Goal: Find contact information: Obtain details needed to contact an individual or organization

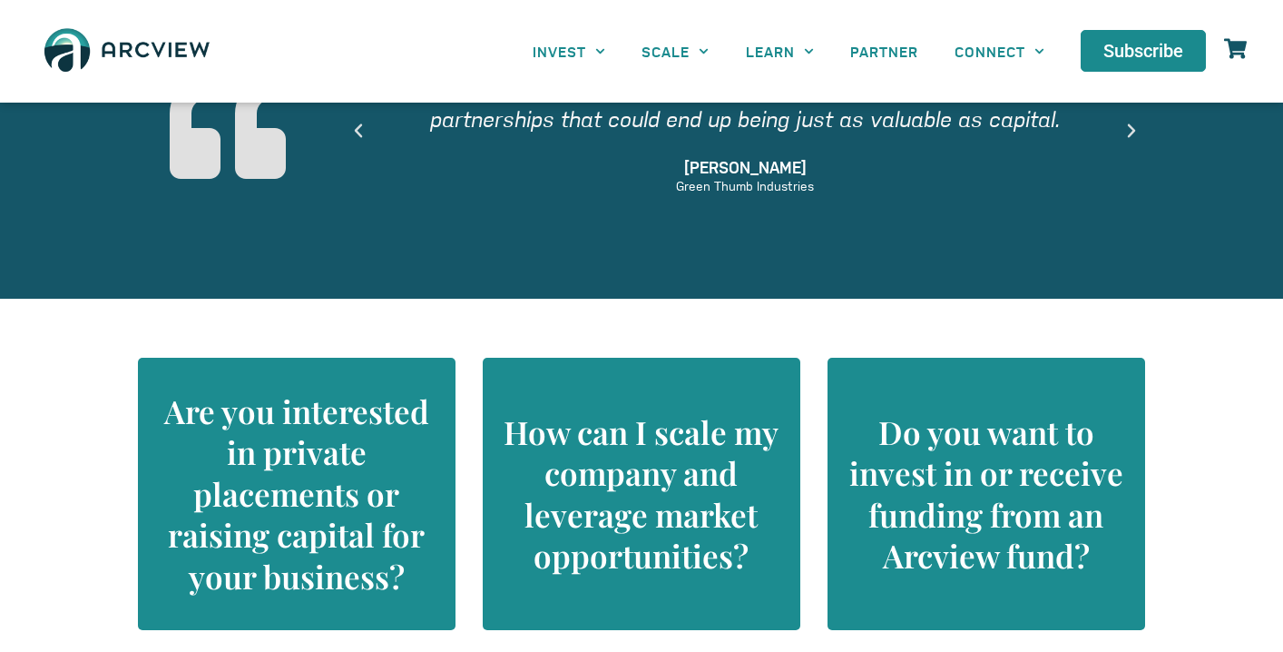
scroll to position [1657, 0]
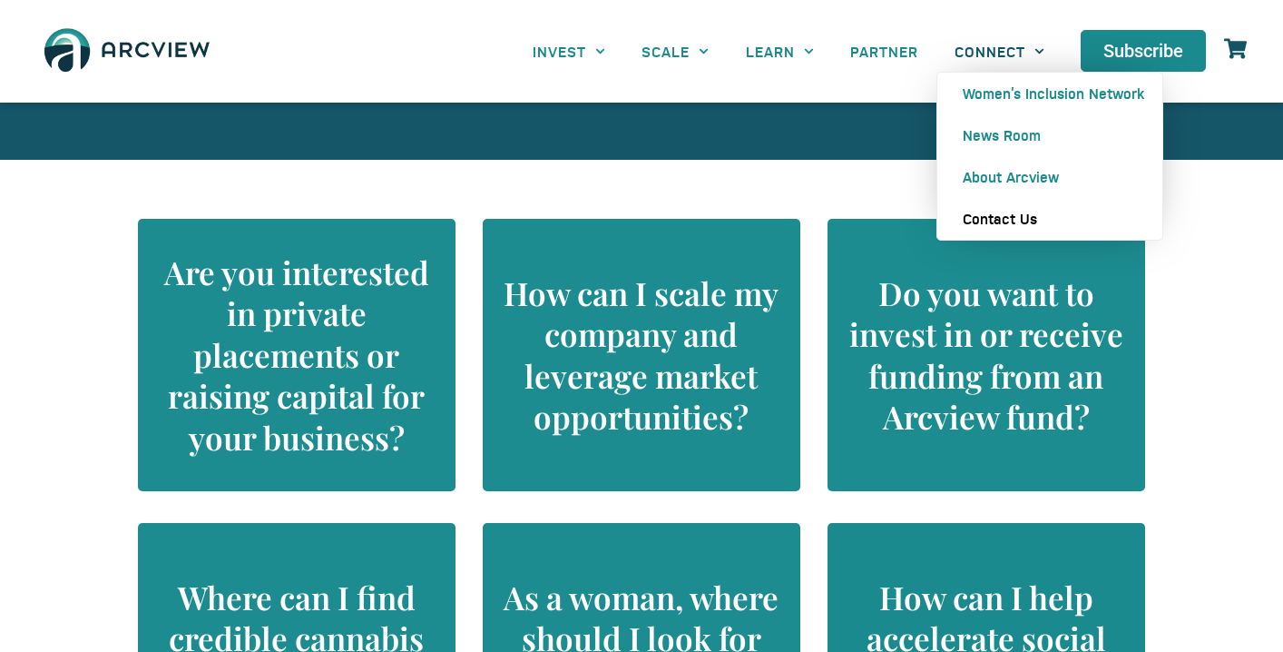
click at [1003, 221] on link "Contact Us" at bounding box center [1049, 219] width 225 height 42
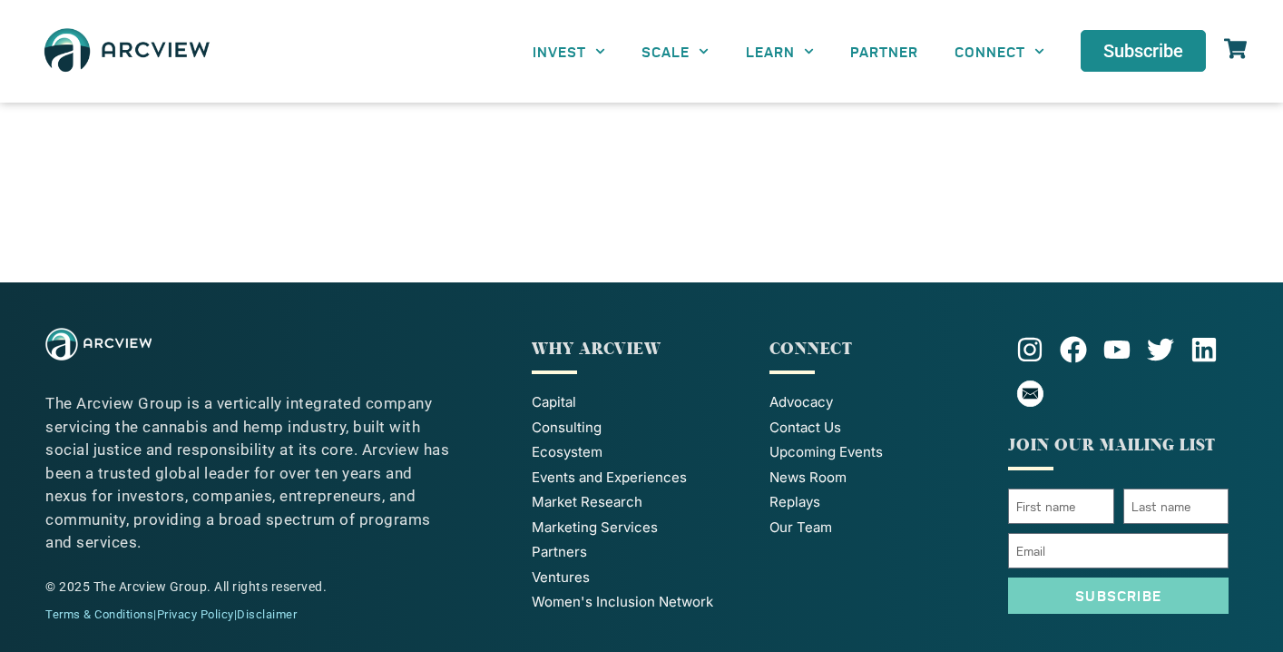
scroll to position [983, 0]
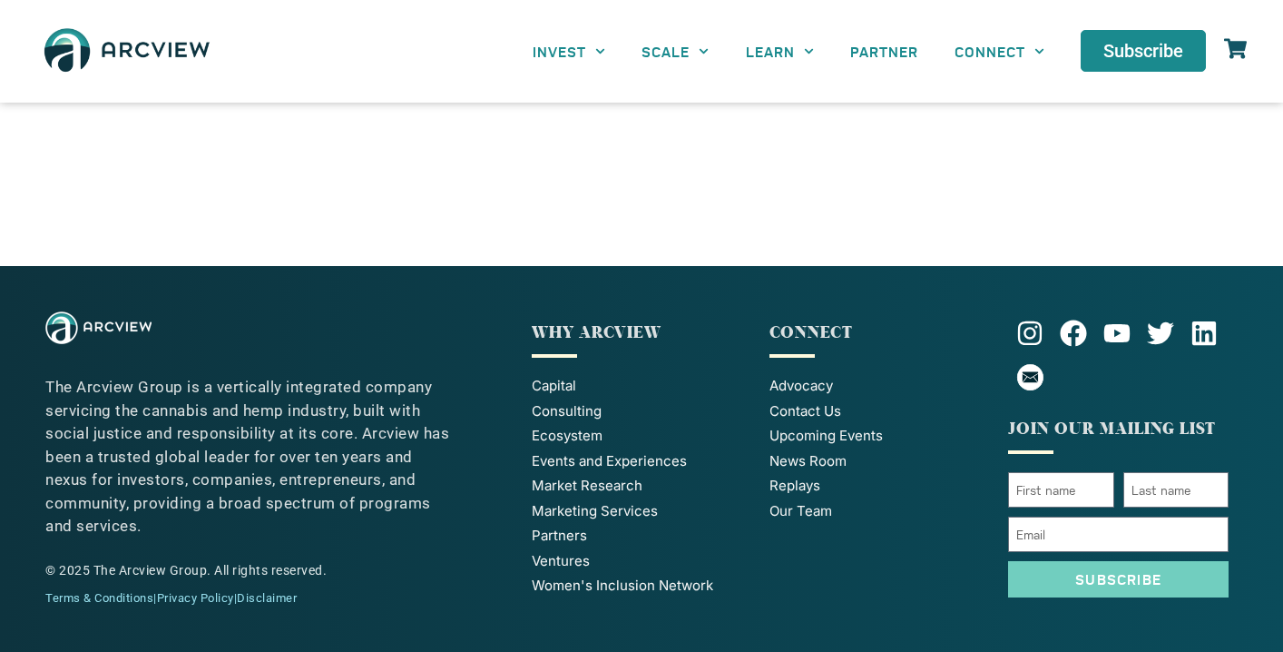
click at [800, 520] on span "Our Team" at bounding box center [801, 511] width 63 height 21
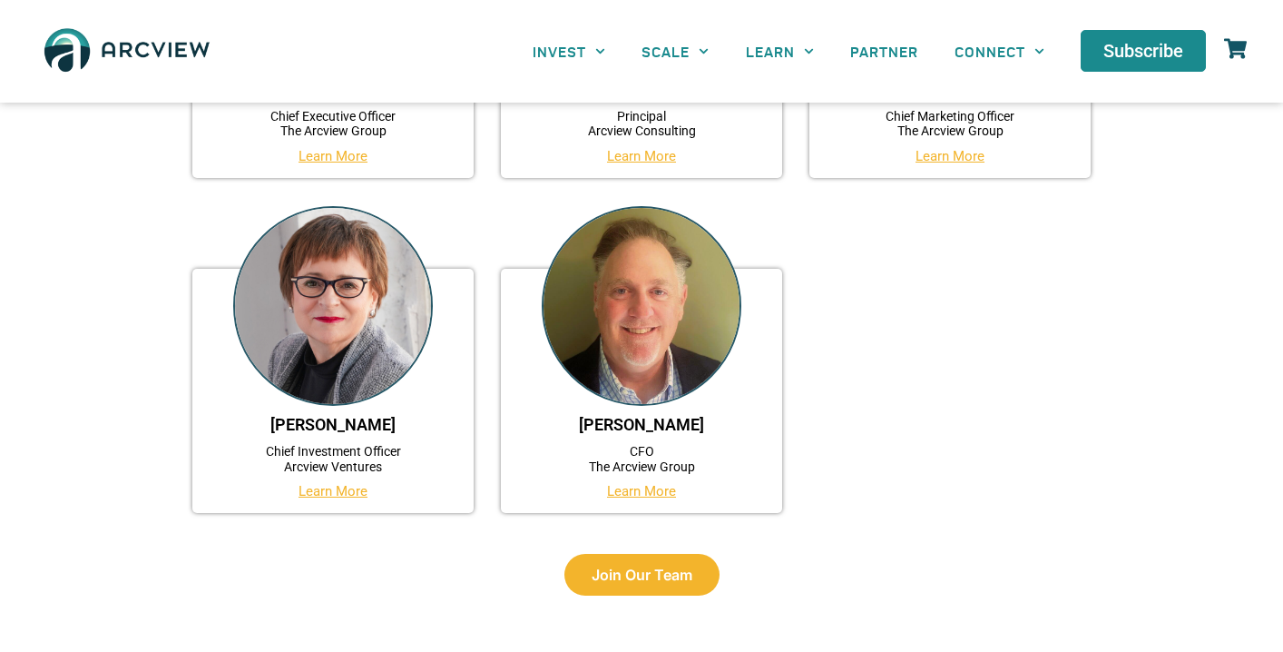
scroll to position [508, 0]
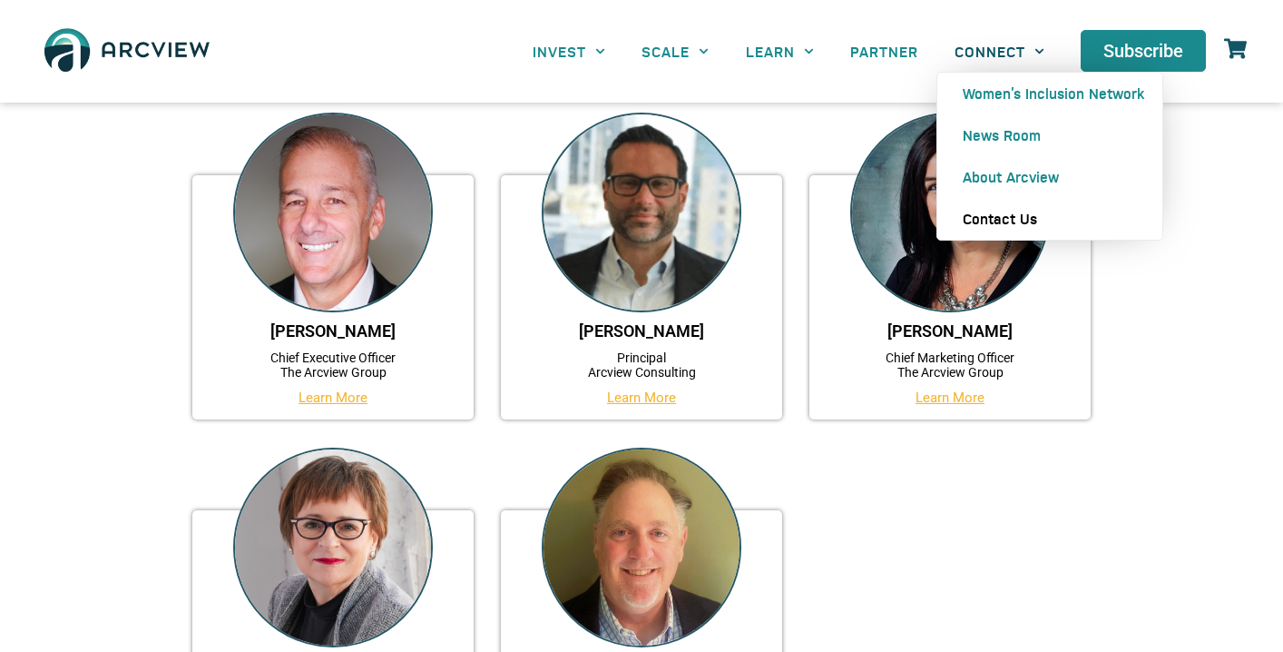
click at [1003, 232] on link "Contact Us" at bounding box center [1049, 219] width 225 height 42
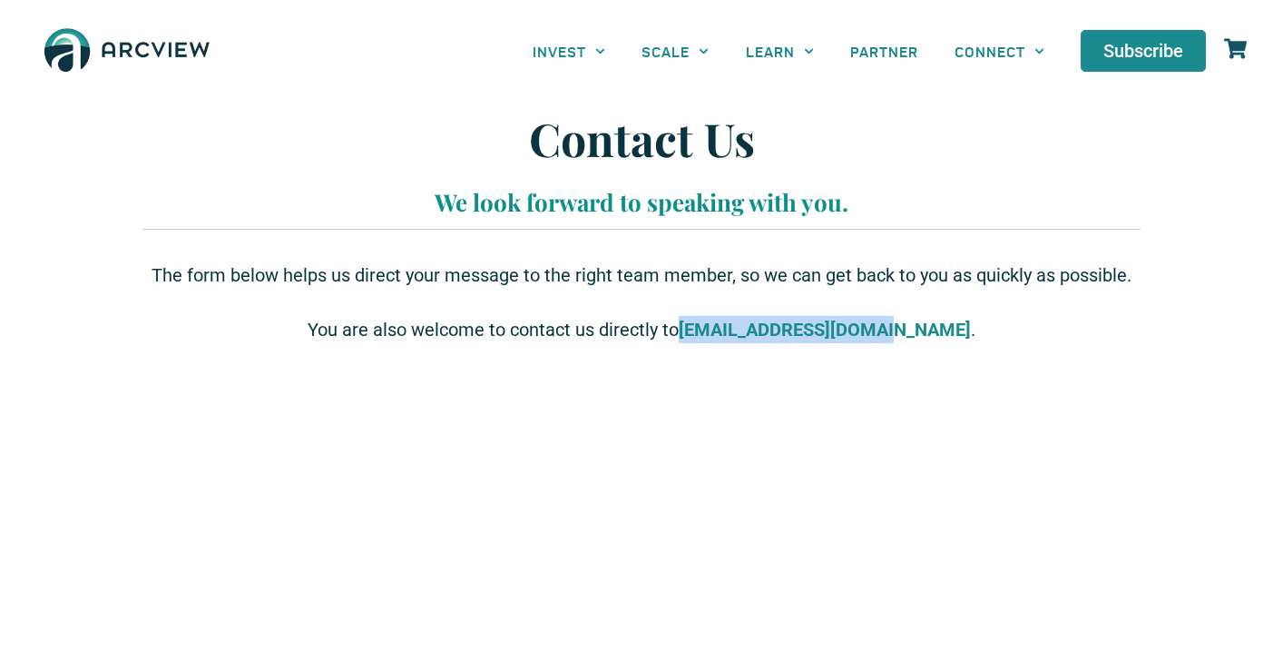
drag, startPoint x: 723, startPoint y: 330, endPoint x: 927, endPoint y: 325, distance: 204.3
click at [927, 325] on p "You are also welcome to contact us directly to info@arcviewgroup.com ." at bounding box center [642, 329] width 980 height 27
copy p "[EMAIL_ADDRESS][DOMAIN_NAME]"
click at [1012, 292] on p at bounding box center [642, 302] width 980 height 27
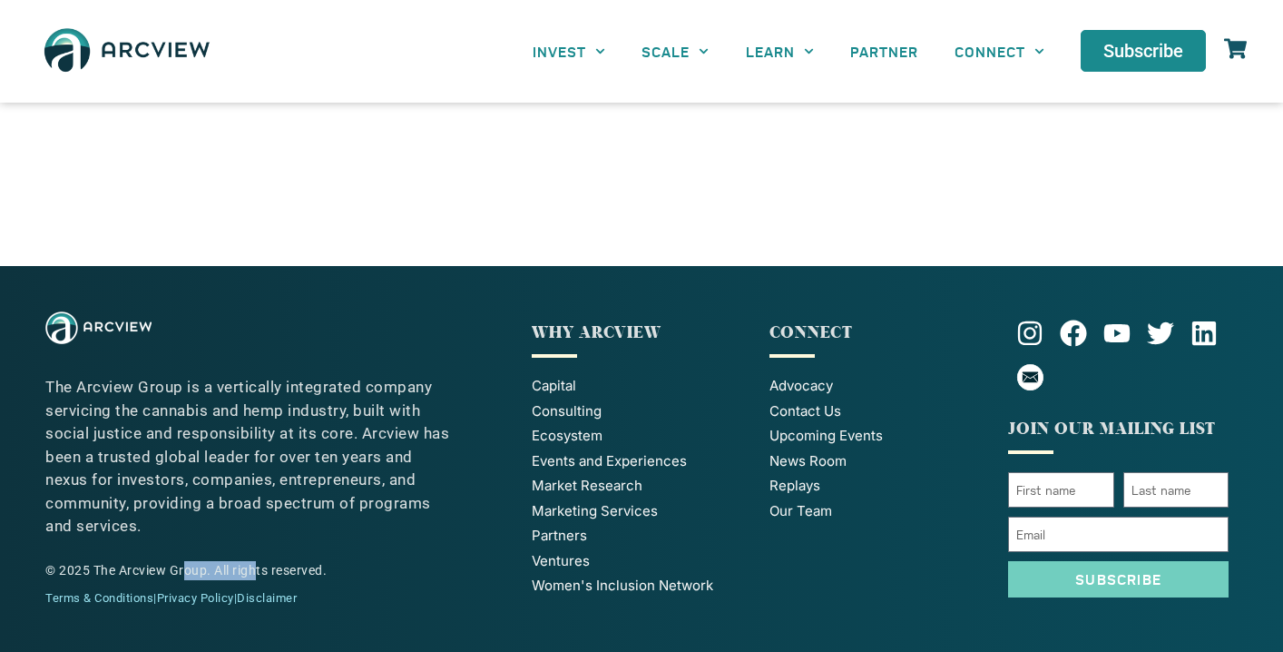
drag, startPoint x: 206, startPoint y: 570, endPoint x: 120, endPoint y: 570, distance: 86.2
click at [120, 570] on div "© 2025 The Arcview Group. All rights reserved." at bounding box center [249, 570] width 409 height 19
copy div "Arcview Group"
click at [167, 41] on img at bounding box center [126, 51] width 181 height 66
click at [113, 63] on img at bounding box center [126, 51] width 181 height 66
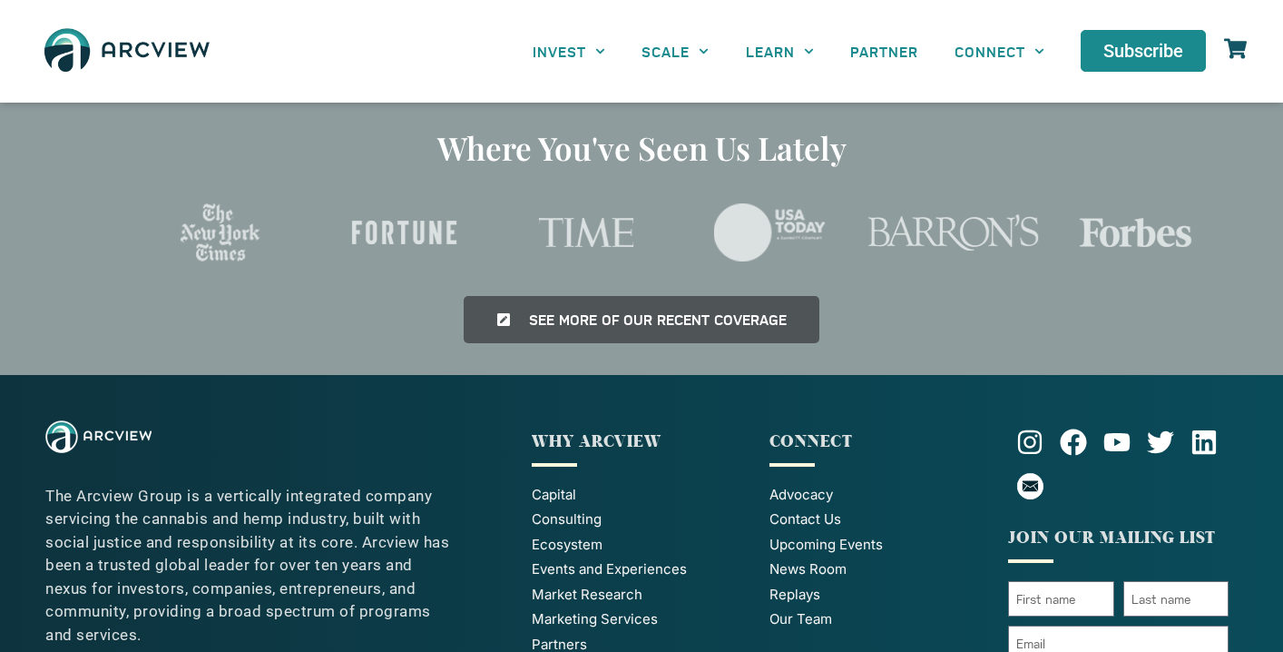
scroll to position [4243, 0]
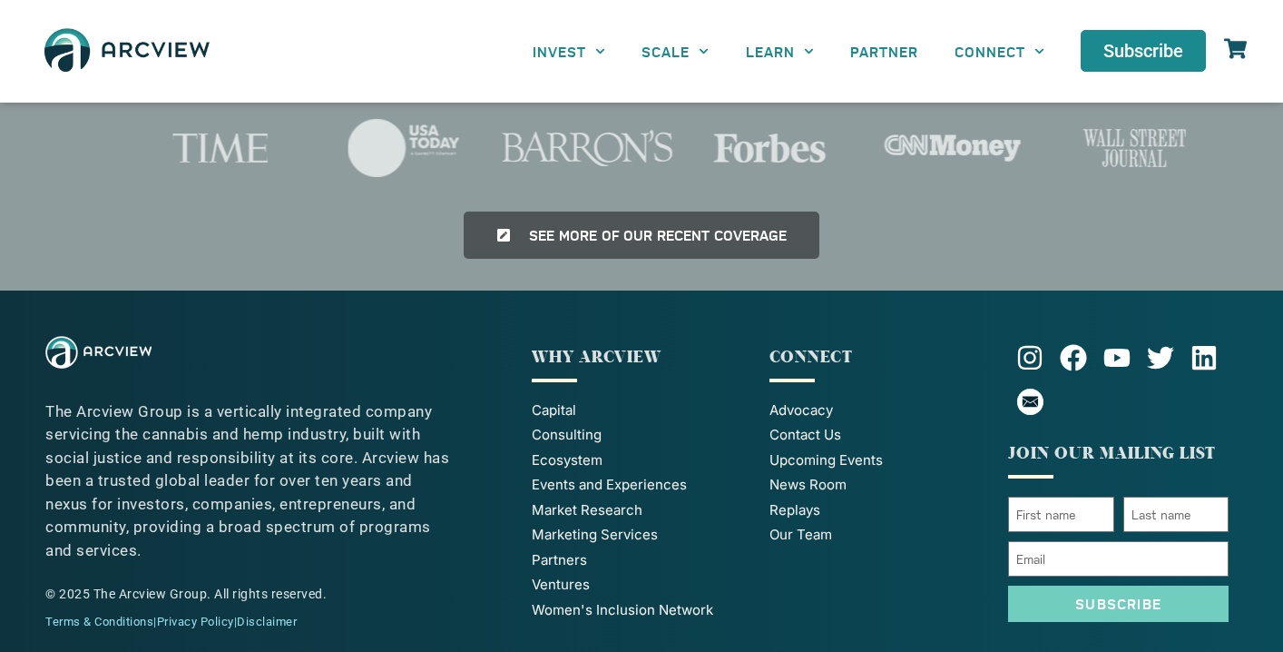
click at [809, 525] on span "Our Team" at bounding box center [801, 535] width 63 height 21
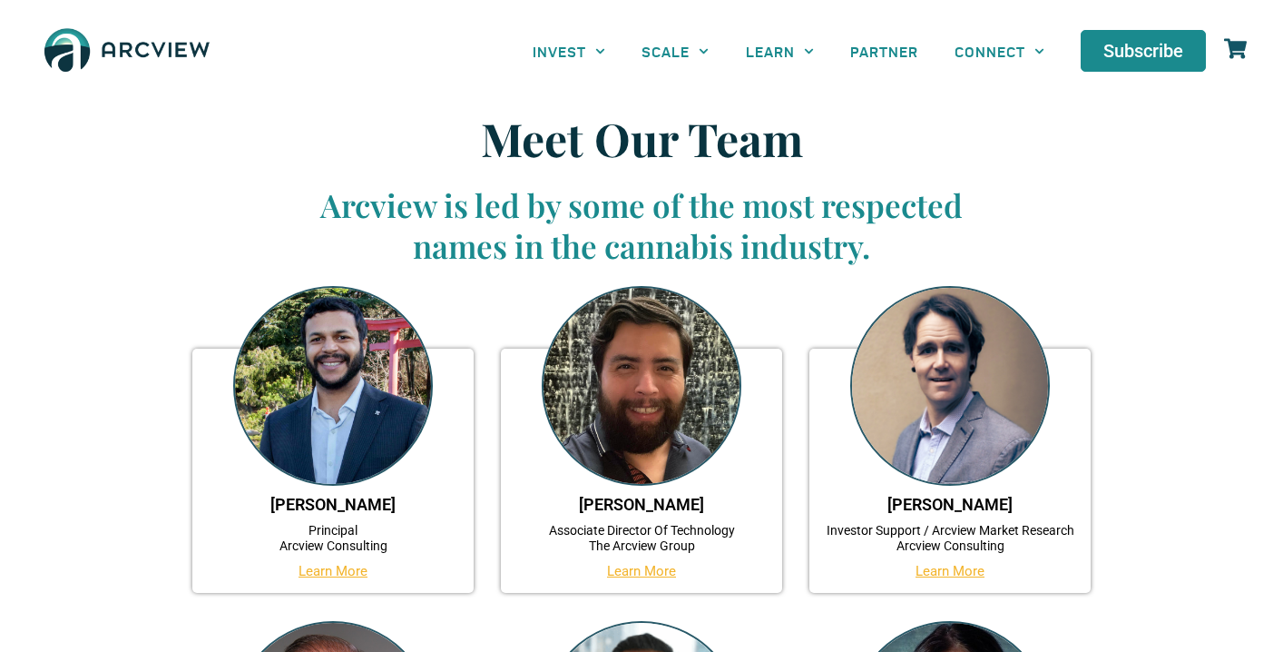
click at [951, 483] on img at bounding box center [950, 386] width 200 height 200
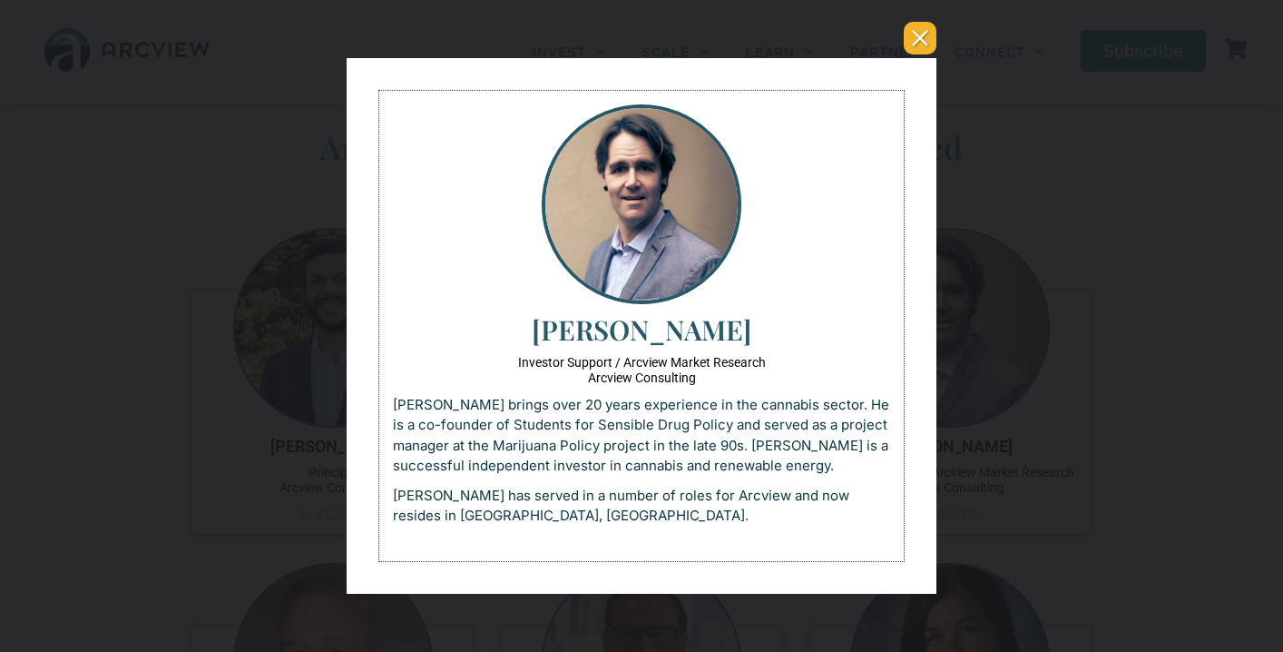
scroll to position [61, 0]
click at [927, 44] on button "You can close this modal content with the ESC key" at bounding box center [920, 38] width 33 height 33
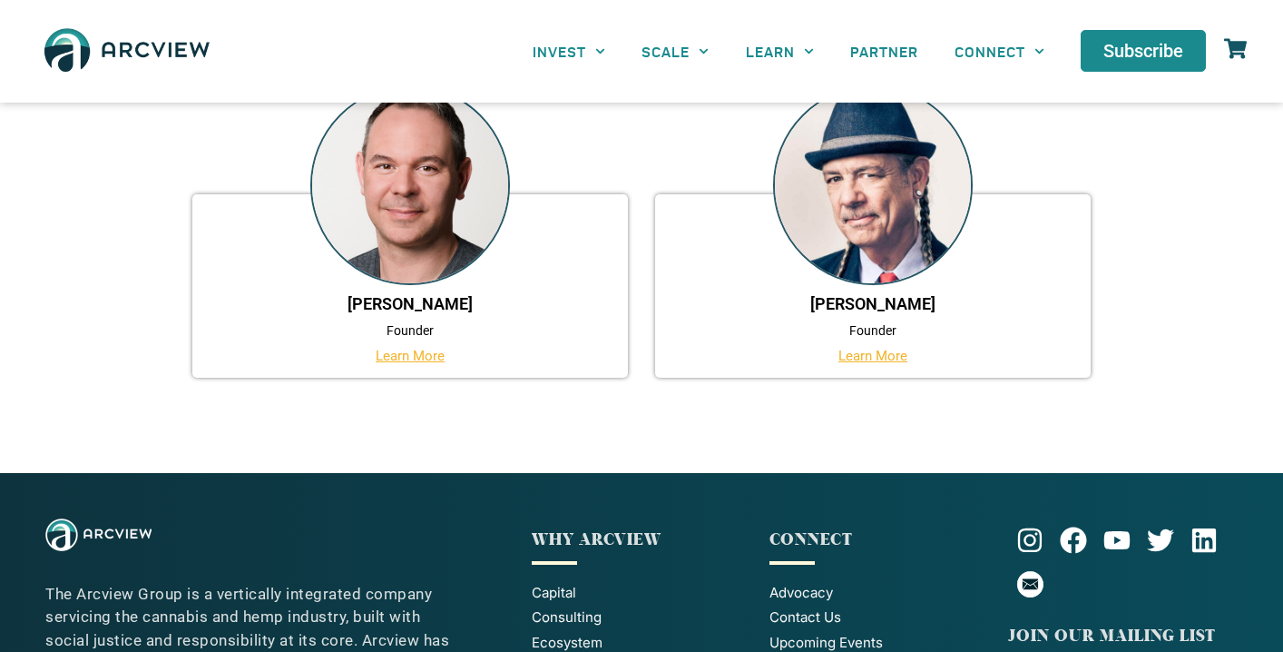
scroll to position [1624, 0]
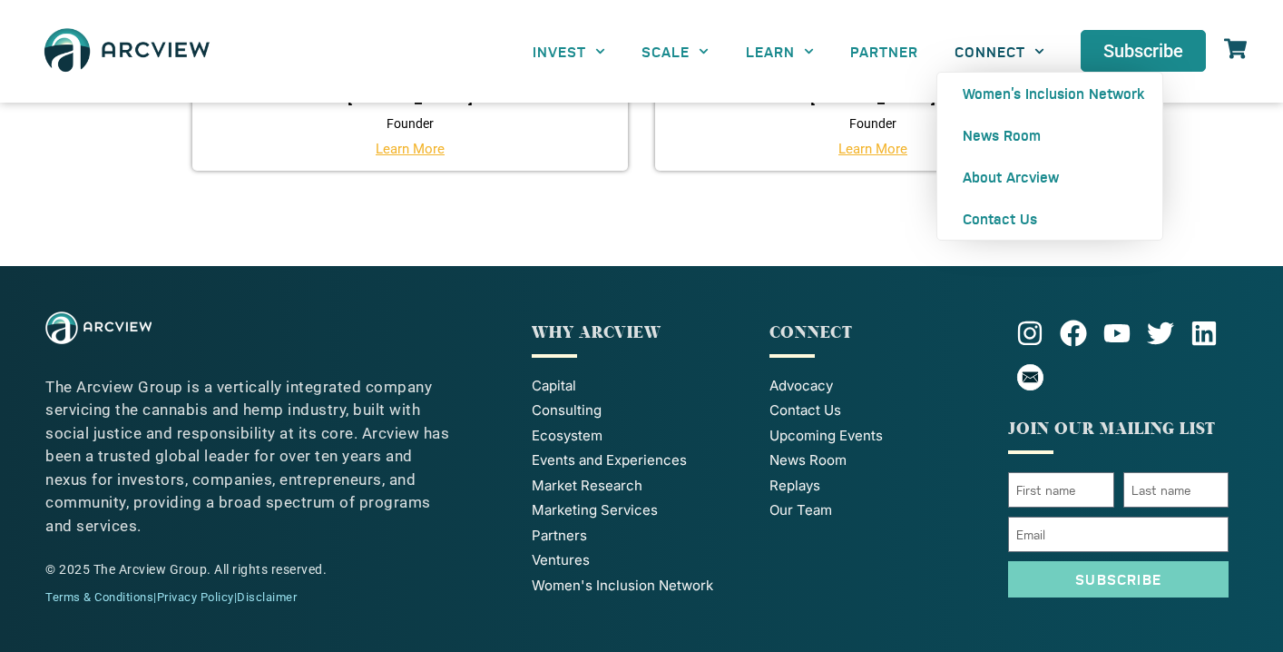
click at [1030, 58] on span "Menu" at bounding box center [1034, 51] width 19 height 28
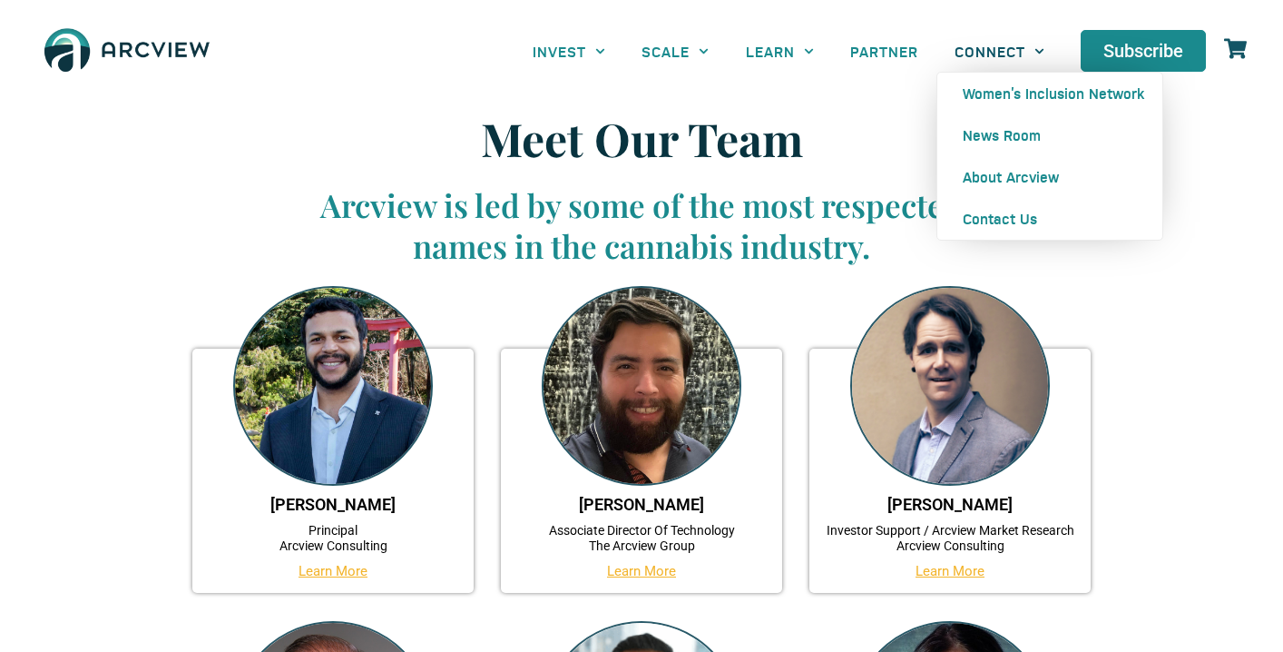
click at [1019, 64] on link "CONNECT" at bounding box center [1000, 51] width 126 height 41
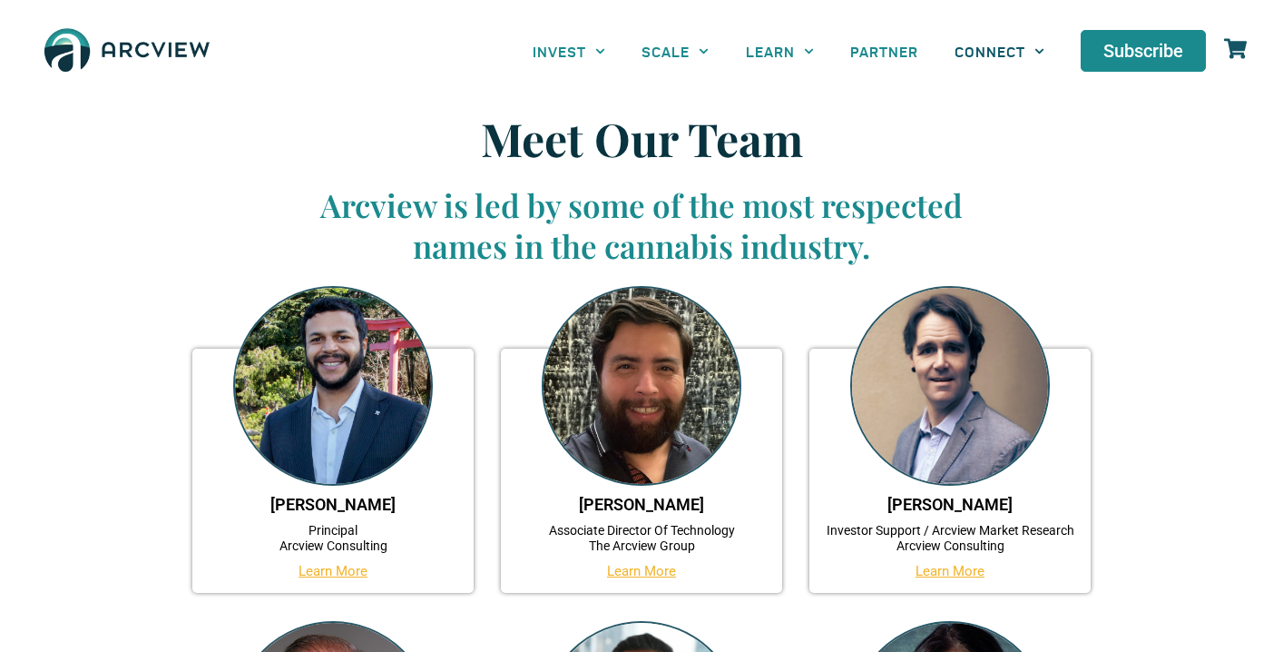
click at [1019, 64] on link "CONNECT" at bounding box center [1000, 51] width 126 height 41
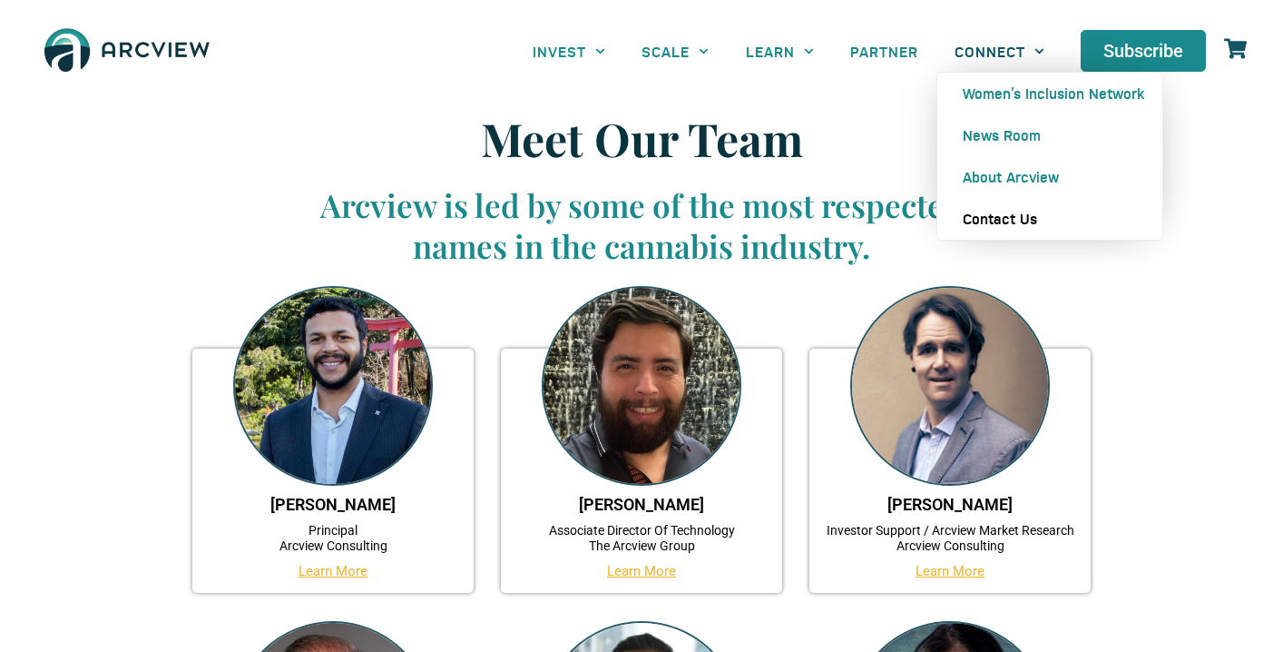
click at [1007, 216] on link "Contact Us" at bounding box center [1049, 219] width 225 height 42
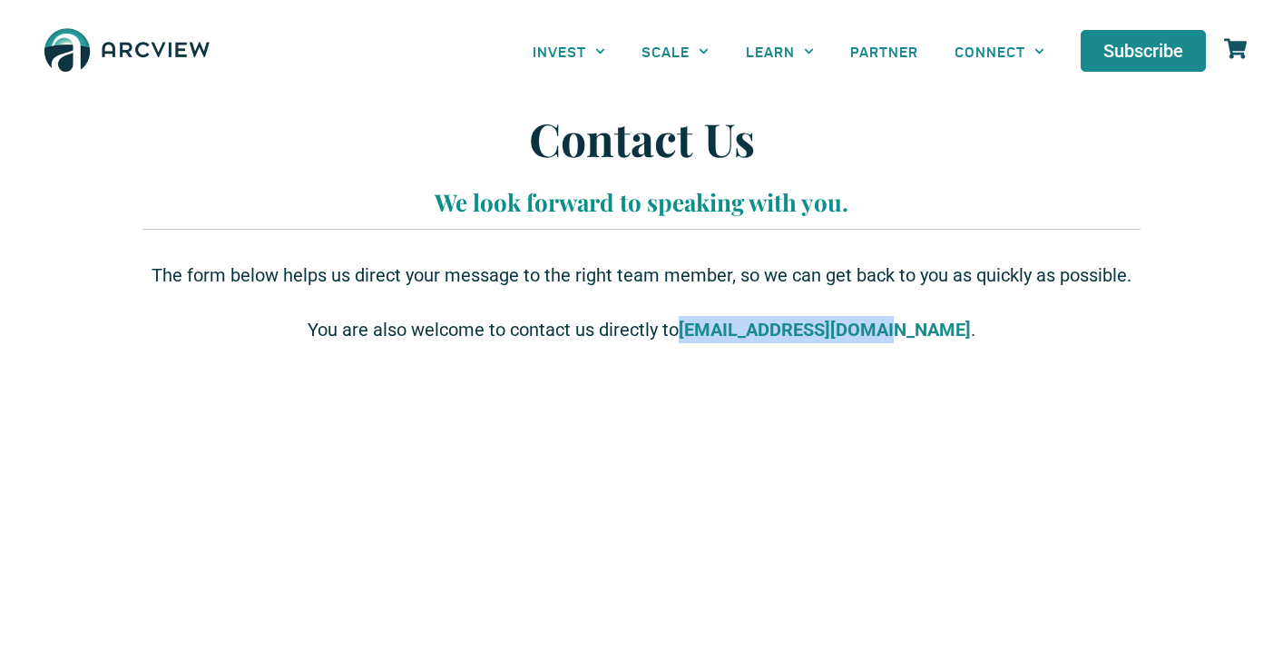
drag, startPoint x: 725, startPoint y: 328, endPoint x: 927, endPoint y: 332, distance: 201.5
click at [927, 332] on p "You are also welcome to contact us directly to [EMAIL_ADDRESS][DOMAIN_NAME] ." at bounding box center [642, 329] width 980 height 27
copy strong "[EMAIL_ADDRESS][DOMAIN_NAME]"
